Goal: Navigation & Orientation: Find specific page/section

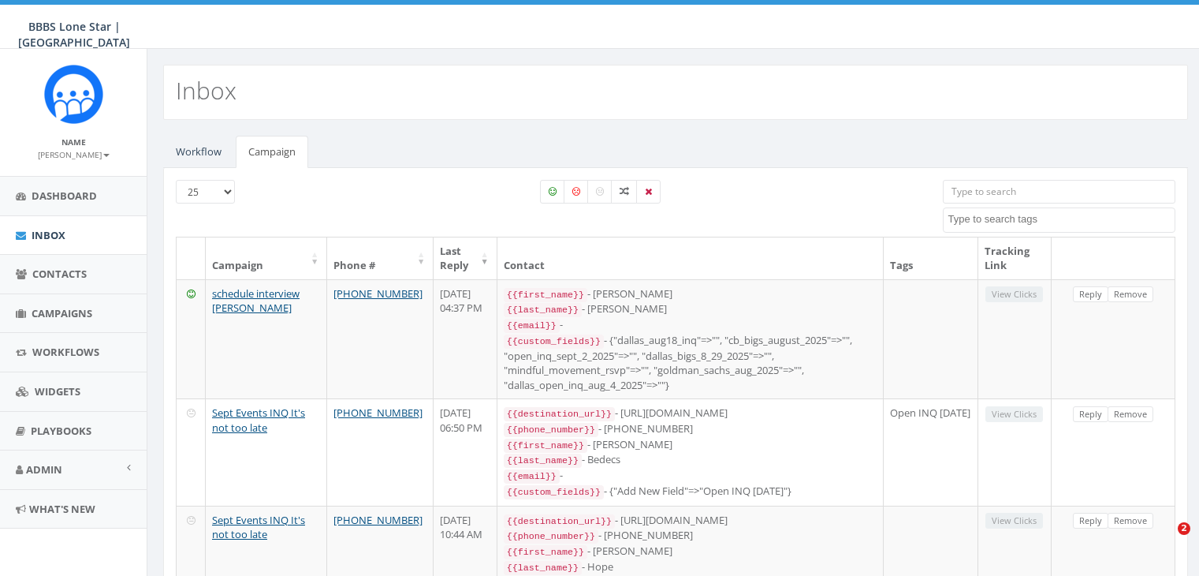
select select
click at [64, 310] on span "Campaigns" at bounding box center [62, 313] width 61 height 14
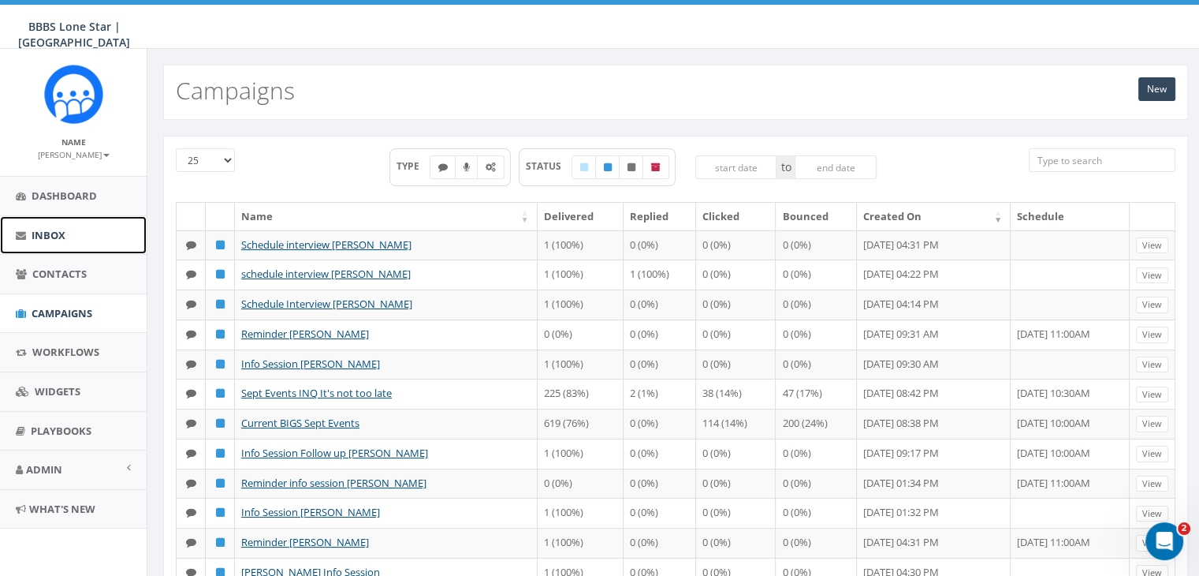
click at [47, 233] on span "Inbox" at bounding box center [49, 235] width 34 height 14
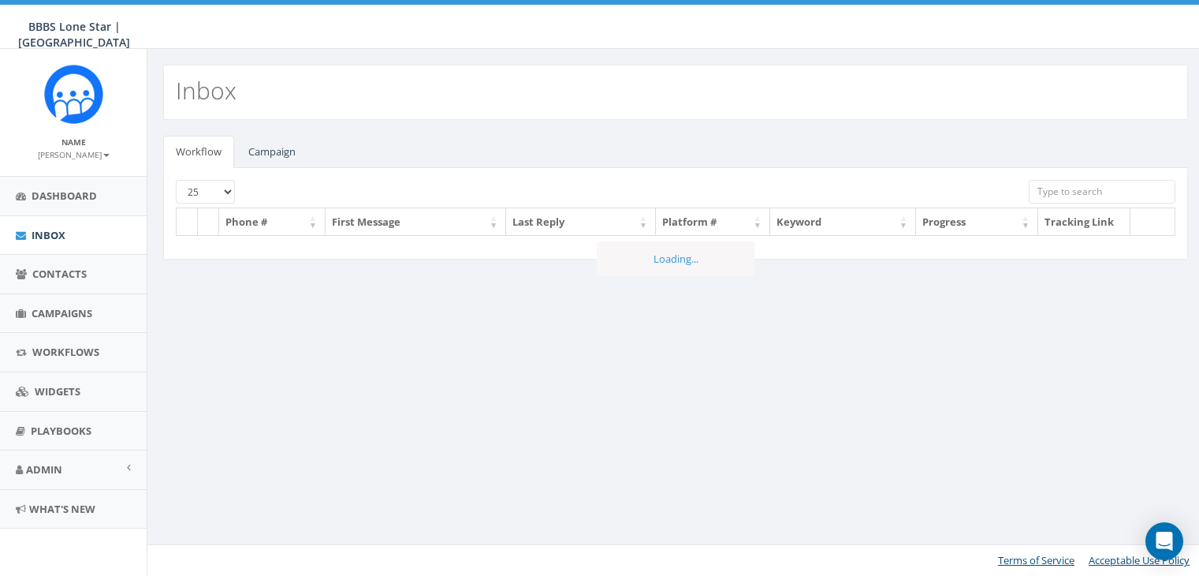
select select
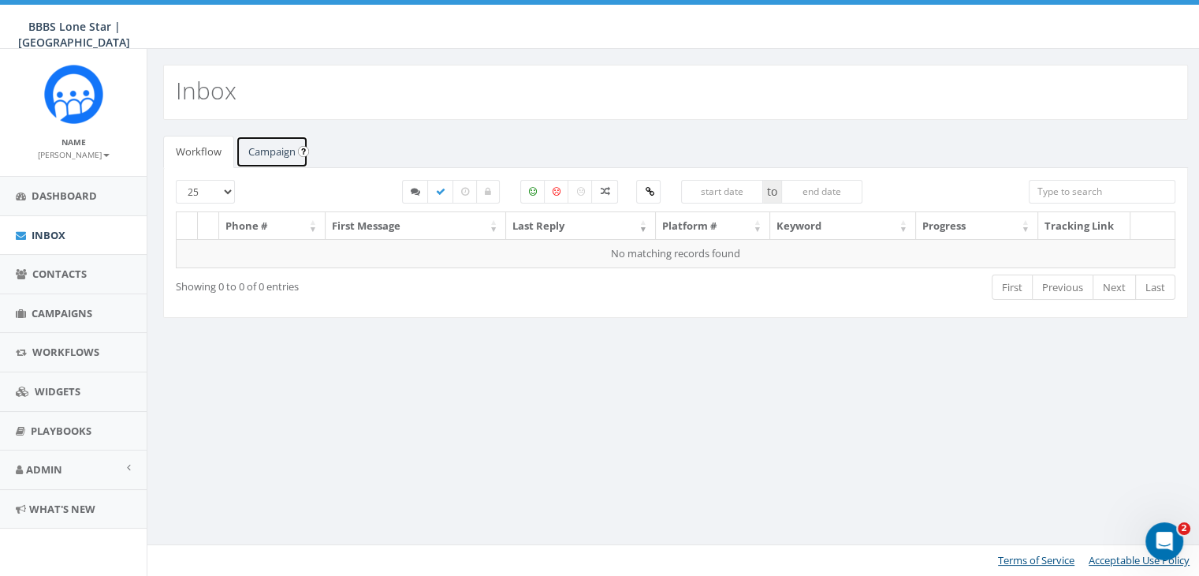
click at [258, 152] on link "Campaign" at bounding box center [272, 152] width 73 height 32
